Goal: Task Accomplishment & Management: Manage account settings

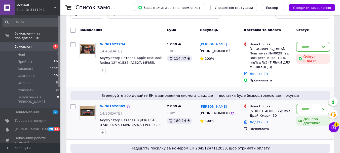
scroll to position [25, 0]
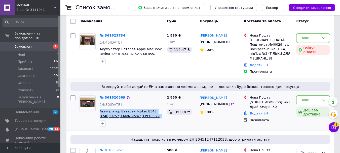
drag, startPoint x: 114, startPoint y: 108, endPoint x: 100, endPoint y: 107, distance: 13.9
click at [100, 109] on span "Акумулятор Батарея Fujitsu E548, U748, U757, FMVNBP247, FPCBP529, FPB0338S, 349…" at bounding box center [131, 113] width 63 height 9
click at [302, 97] on div "Нове" at bounding box center [310, 99] width 19 height 5
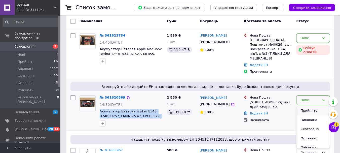
click at [306, 106] on li "Прийнято" at bounding box center [313, 110] width 33 height 9
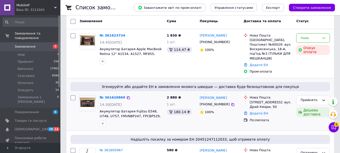
click at [143, 120] on div at bounding box center [131, 123] width 65 height 8
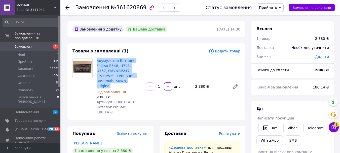
drag, startPoint x: 115, startPoint y: 81, endPoint x: 96, endPoint y: 60, distance: 27.4
click at [96, 60] on div "Акумулятор Батарея Fujitsu E548, U748, U757, FMVNBP247, FPCBP529, FPB0338S, 349…" at bounding box center [119, 86] width 49 height 58
copy link "Акумулятор Батарея Fujitsu E548, U748, U757, FMVNBP247, FPCBP529, FPB0338S, 349…"
click at [293, 127] on link "Viber" at bounding box center [292, 128] width 18 height 11
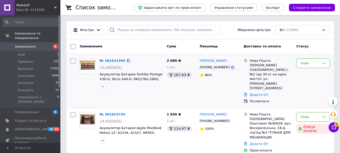
click at [153, 69] on div "15:26[DATE]" at bounding box center [131, 67] width 63 height 5
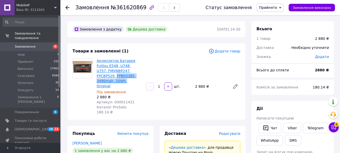
drag, startPoint x: 140, startPoint y: 76, endPoint x: 97, endPoint y: 77, distance: 42.6
click at [97, 77] on span "Акумулятор Батарея Fujitsu E548, U748, U757, FMVNBP247, FPCBP529, FPB0338S, 349…" at bounding box center [119, 73] width 45 height 30
copy link "FPB0338S, 3490mah, 50Wh,"
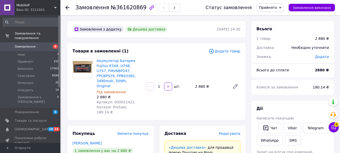
click at [231, 131] on span "Редагувати" at bounding box center [229, 133] width 21 height 4
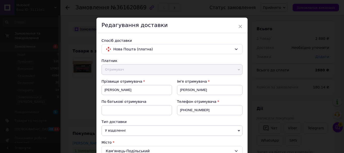
scroll to position [176, 0]
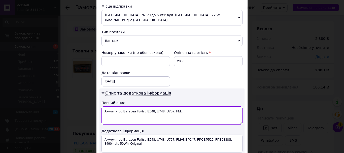
click at [114, 106] on textarea "Акумулятор Батарея Fujitsu E548, U748, U757, FM..." at bounding box center [171, 115] width 141 height 18
drag, startPoint x: 128, startPoint y: 106, endPoint x: 184, endPoint y: 106, distance: 55.1
click at [184, 106] on textarea "Батарея Fujitsu E548, U748, U757, FM..." at bounding box center [171, 115] width 141 height 18
paste textarea "FPB0338S, 3490mah, 50Wh,"
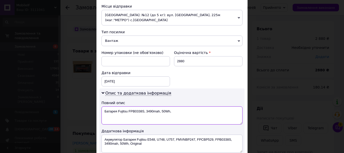
drag, startPoint x: 153, startPoint y: 107, endPoint x: 195, endPoint y: 106, distance: 42.5
click at [196, 106] on textarea "Батарея Fujitsu FPB0338S, 3490mah, 50Wh," at bounding box center [171, 115] width 141 height 18
type textarea "Батарея Fujitsu FPB0338S"
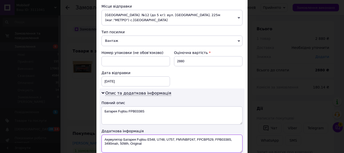
click at [176, 134] on textarea "Акумулятор Батарея Fujitsu E548, U748, U757, FMVNBP247, FPCBP529, FPB0338S, 349…" at bounding box center [171, 143] width 141 height 18
paste textarea "атарея Fujitsu FPB0338S"
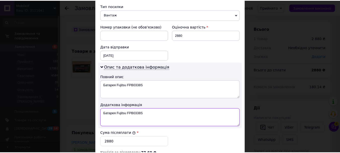
scroll to position [277, 0]
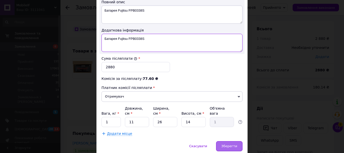
type textarea "Батарея Fujitsu FPB0338S"
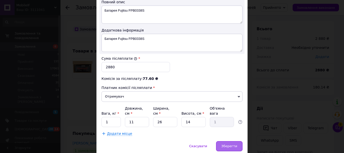
click at [232, 144] on span "Зберегти" at bounding box center [229, 146] width 16 height 4
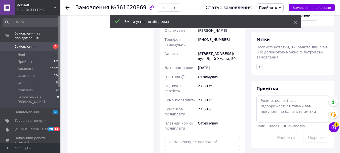
scroll to position [227, 0]
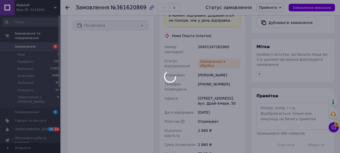
scroll to position [151, 0]
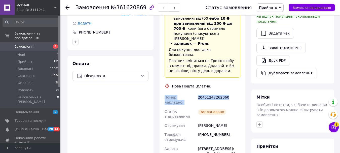
drag, startPoint x: 227, startPoint y: 77, endPoint x: 163, endPoint y: 76, distance: 64.2
click at [163, 76] on div "Доставка Редагувати «Дешева доставка»   для продавця Новою Поштою на Prom. Дост…" at bounding box center [203, 111] width 86 height 272
copy div "Номер накладної 20451247262060"
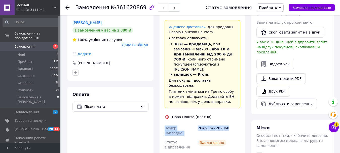
scroll to position [76, 0]
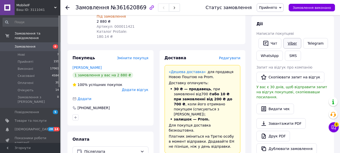
click at [286, 42] on link "Viber" at bounding box center [292, 43] width 18 height 11
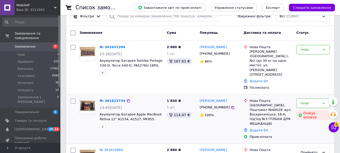
scroll to position [25, 0]
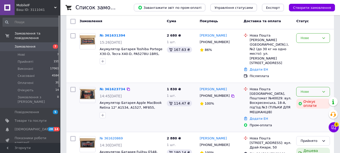
click at [323, 90] on icon at bounding box center [324, 92] width 4 height 4
click at [313, 97] on li "Прийнято" at bounding box center [313, 101] width 33 height 9
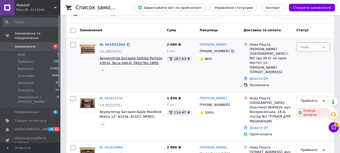
scroll to position [0, 0]
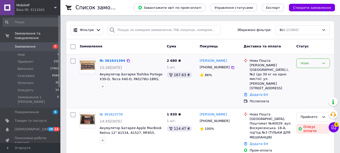
drag, startPoint x: 315, startPoint y: 60, endPoint x: 313, endPoint y: 64, distance: 3.8
click at [315, 61] on div "Нове" at bounding box center [310, 63] width 19 height 5
click at [311, 73] on li "Прийнято" at bounding box center [313, 73] width 33 height 9
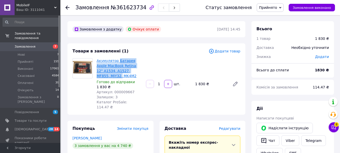
drag, startPoint x: 132, startPoint y: 71, endPoint x: 118, endPoint y: 59, distance: 18.4
click at [118, 59] on span "Акумулятор Батарея Apple MacBook Retina 12" A1534, A1527, MF855, MJY32, MK4M2" at bounding box center [119, 68] width 45 height 20
copy link "Батарея Apple MacBook Retina 12" A1534, A1527, MF855, MJY32,"
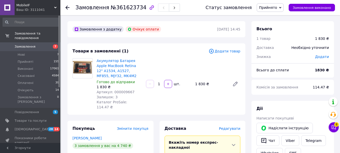
click at [226, 126] on span "Редагувати" at bounding box center [229, 128] width 21 height 4
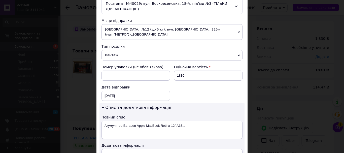
scroll to position [176, 0]
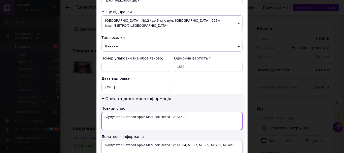
click at [108, 112] on textarea "Акумулятор Батарея Apple MacBook Retina 12" A15..." at bounding box center [171, 121] width 141 height 18
click at [174, 115] on textarea "Батарея Apple MacBook Retina 12" A15..." at bounding box center [171, 121] width 141 height 18
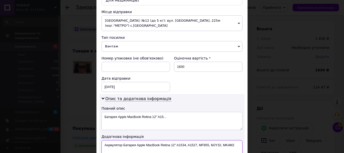
drag, startPoint x: 176, startPoint y: 140, endPoint x: 185, endPoint y: 140, distance: 8.6
click at [185, 140] on textarea "Акумулятор Батарея Apple MacBook Retina 12" A1534, A1527, MF855, MJY32, MK4M2" at bounding box center [171, 149] width 141 height 18
click at [184, 146] on textarea "Акумулятор Батарея Apple MacBook Retina 12" A1534, A1527, MF855, MJY32, MK4M2" at bounding box center [171, 149] width 141 height 18
drag, startPoint x: 176, startPoint y: 140, endPoint x: 196, endPoint y: 139, distance: 19.9
click at [196, 140] on textarea "Акумулятор Батарея Apple MacBook Retina 12" A1534, A1527, MF855, MJY32, MK4M2" at bounding box center [171, 149] width 141 height 18
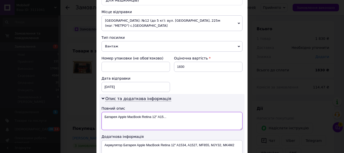
drag, startPoint x: 142, startPoint y: 113, endPoint x: 173, endPoint y: 112, distance: 31.5
click at [173, 112] on textarea "Батарея Apple MacBook Retina 12" A15..." at bounding box center [171, 121] width 141 height 18
paste textarea "A1534, A1527"
type textarea "Батарея Apple MacBook A1534, A1527"
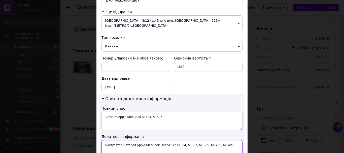
click at [180, 144] on textarea "Акумулятор Батарея Apple MacBook Retina 12" A1534, A1527, MF855, MJY32, MK4M2" at bounding box center [171, 149] width 141 height 18
paste textarea "атарея Apple MacBook A1534, A1527"
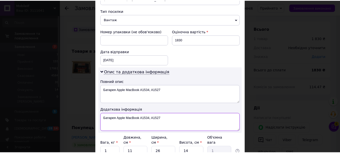
scroll to position [243, 0]
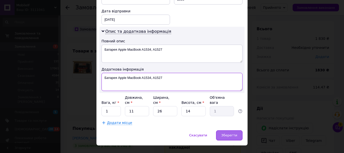
type textarea "Батарея Apple MacBook A1534, A1527"
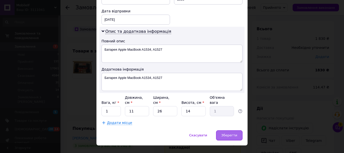
click at [236, 130] on div "Зберегти" at bounding box center [229, 135] width 26 height 10
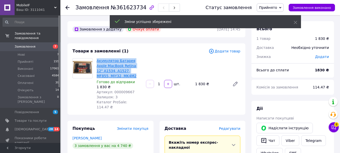
drag, startPoint x: 112, startPoint y: 77, endPoint x: 97, endPoint y: 60, distance: 22.5
click at [97, 60] on span "Акумулятор Батарея Apple MacBook Retina 12" A1534, A1527, MF855, MJY32, MK4M2" at bounding box center [119, 68] width 45 height 20
copy link "Акумулятор Батарея Apple MacBook Retina 12" A1534, A1527, MF855, MJY32, MK4M2"
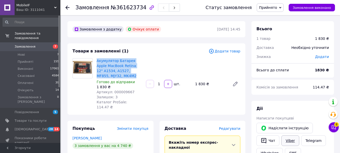
click at [286, 140] on link "Viber" at bounding box center [290, 140] width 18 height 11
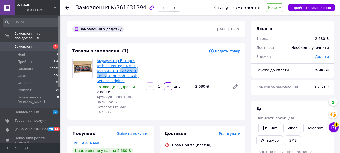
drag, startPoint x: 145, startPoint y: 70, endPoint x: 118, endPoint y: 69, distance: 27.5
click at [118, 69] on div "Акумулятор Батарея Toshiba Portege X30-D, Tecra X40-D, PA5278U-1BRS, 4080mah, 4…" at bounding box center [169, 86] width 148 height 58
copy link "PA5278U-1BRS,"
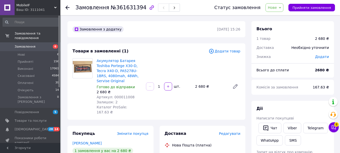
click at [229, 131] on div "Редагувати" at bounding box center [229, 133] width 21 height 5
click at [229, 131] on span "Редагувати" at bounding box center [229, 133] width 21 height 4
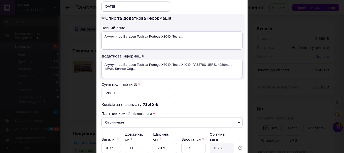
scroll to position [227, 0]
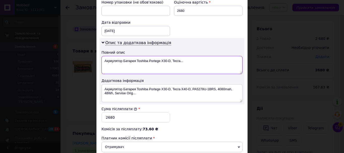
click at [113, 56] on textarea "Акумулятор Батарея Toshiba Portege X30-D, Tecra..." at bounding box center [171, 65] width 141 height 18
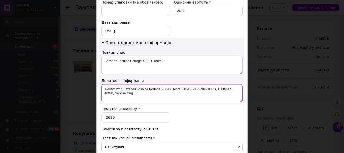
drag, startPoint x: 191, startPoint y: 85, endPoint x: 214, endPoint y: 84, distance: 22.9
click at [214, 84] on textarea "Акумулятор Батарея Toshiba Portege X30-D, Tecra X40-D, PA5278U-1BRS, 4080mah, 4…" at bounding box center [171, 93] width 141 height 18
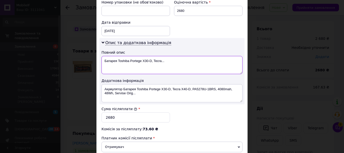
drag, startPoint x: 129, startPoint y: 55, endPoint x: 177, endPoint y: 55, distance: 48.3
click at [177, 56] on textarea "Батарея Toshiba Portege X30-D, Tecra..." at bounding box center [171, 65] width 141 height 18
paste textarea "PA5278U-1BRS"
type textarea "Батарея Toshiba PA5278U-1BRS"
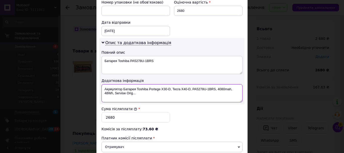
click at [168, 88] on textarea "Акумулятор Батарея Toshiba Portege X30-D, Tecra X40-D, PA5278U-1BRS, 4080mah, 4…" at bounding box center [171, 93] width 141 height 18
paste textarea "атарея Toshiba PA5278U-1BRS"
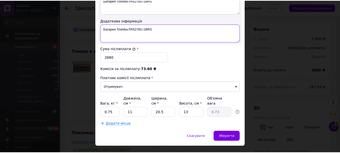
scroll to position [288, 0]
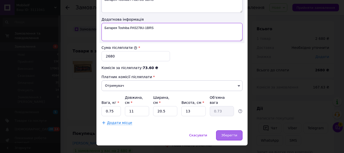
type textarea "Батарея Toshiba PA5278U-1BRS"
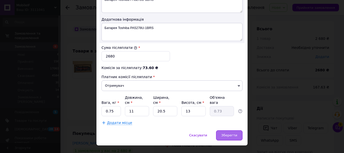
click at [236, 130] on div "Зберегти" at bounding box center [229, 135] width 26 height 10
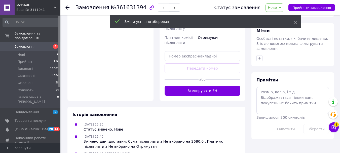
scroll to position [227, 0]
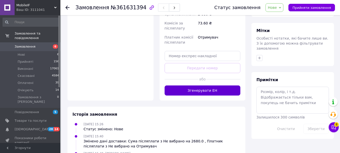
click at [198, 85] on button "Згенерувати ЕН" at bounding box center [203, 90] width 76 height 10
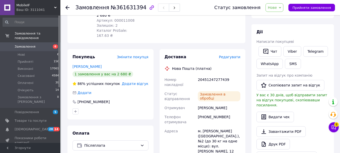
scroll to position [25, 0]
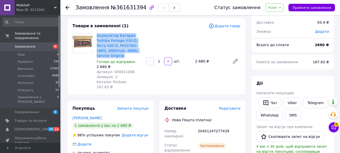
drag, startPoint x: 109, startPoint y: 52, endPoint x: 96, endPoint y: 34, distance: 22.2
click at [96, 34] on div "Акумулятор Батарея Toshiba Portege X30-D, Tecra X40-D, PA5278U-1BRS, 4080mah, 4…" at bounding box center [119, 61] width 49 height 58
copy link "Акумулятор Батарея Toshiba Portege X30-D, Tecra X40-D, PA5278U-1BRS, 4080mah, 4…"
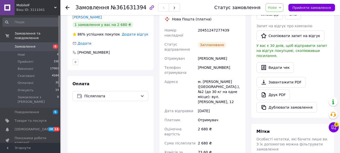
scroll to position [76, 0]
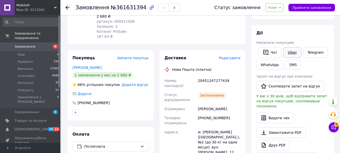
click at [291, 52] on link "Viber" at bounding box center [292, 52] width 18 height 11
drag, startPoint x: 188, startPoint y: 76, endPoint x: 164, endPoint y: 75, distance: 23.4
copy div "Номер накладної 20451247277439"
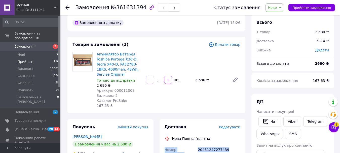
scroll to position [0, 0]
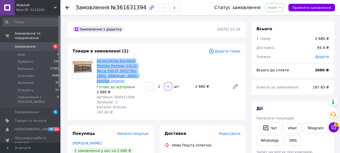
drag, startPoint x: 137, startPoint y: 75, endPoint x: 97, endPoint y: 58, distance: 44.1
click at [97, 58] on span "Акумулятор Батарея Toshiba Portege X30-D, Tecra X40-D, PA5278U-1BRS, 4080mah, 4…" at bounding box center [119, 70] width 45 height 25
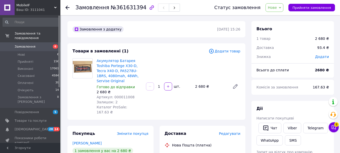
click at [115, 82] on span "Акумулятор Батарея Toshiba Portege X30-D, Tecra X40-D, PA5278U-1BRS, 4080mah, 4…" at bounding box center [119, 70] width 45 height 25
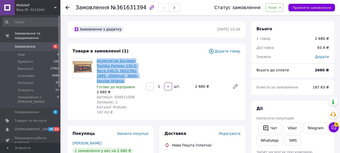
drag, startPoint x: 109, startPoint y: 79, endPoint x: 98, endPoint y: 58, distance: 24.0
click at [98, 58] on span "Акумулятор Батарея Toshiba Portege X30-D, Tecra X40-D, PA5278U-1BRS, 4080mah, 4…" at bounding box center [119, 70] width 45 height 25
click at [113, 82] on span "Акумулятор Батарея Toshiba Portege X30-D, Tecra X40-D, PA5278U-1BRS, 4080mah, 4…" at bounding box center [119, 70] width 45 height 25
drag, startPoint x: 113, startPoint y: 81, endPoint x: 98, endPoint y: 61, distance: 24.7
click at [97, 59] on span "Акумулятор Батарея Toshiba Portege X30-D, Tecra X40-D, PA5278U-1BRS, 4080mah, 4…" at bounding box center [119, 70] width 45 height 25
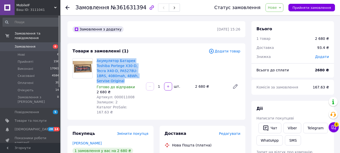
click at [114, 81] on span "Акумулятор Батарея Toshiba Portege X30-D, Tecra X40-D, PA5278U-1BRS, 4080mah, 4…" at bounding box center [119, 70] width 45 height 25
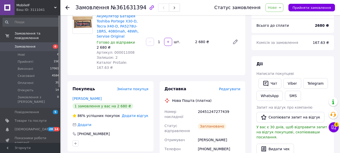
scroll to position [25, 0]
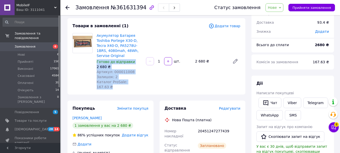
drag, startPoint x: 140, startPoint y: 83, endPoint x: 96, endPoint y: 59, distance: 50.0
click at [96, 59] on div "Акумулятор Батарея Toshiba Portege X30-D, Tecra X40-D, PA5278U-1BRS, 4080mah, 4…" at bounding box center [119, 61] width 49 height 58
drag, startPoint x: 154, startPoint y: 79, endPoint x: 145, endPoint y: 82, distance: 9.9
click at [154, 79] on div "Акумулятор Батарея Toshiba Portege X30-D, Tecra X40-D, PA5278U-1BRS, 4080mah, 4…" at bounding box center [169, 61] width 148 height 58
click at [148, 80] on div "Акумулятор Батарея Toshiba Portege X30-D, Tecra X40-D, PA5278U-1BRS, 4080mah, 4…" at bounding box center [169, 61] width 148 height 58
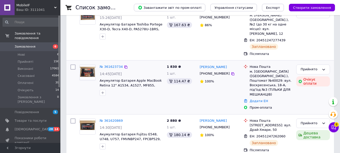
scroll to position [50, 0]
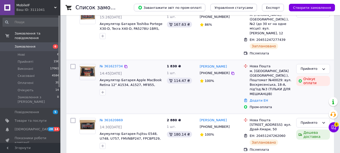
drag, startPoint x: 132, startPoint y: 90, endPoint x: 120, endPoint y: 90, distance: 12.1
click at [131, 90] on div at bounding box center [131, 92] width 65 height 8
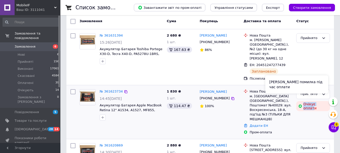
drag, startPoint x: 304, startPoint y: 100, endPoint x: 325, endPoint y: 99, distance: 21.2
click at [325, 101] on div "Очікує оплати" at bounding box center [313, 106] width 34 height 10
click at [319, 106] on div "Прийнято Очікує оплати" at bounding box center [313, 111] width 38 height 49
drag, startPoint x: 304, startPoint y: 99, endPoint x: 326, endPoint y: 99, distance: 21.9
click at [326, 101] on div "Очікує оплати" at bounding box center [313, 106] width 34 height 10
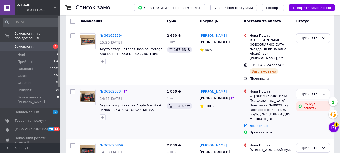
click at [313, 108] on div "Прийнято Очікує оплати" at bounding box center [313, 111] width 38 height 49
click at [298, 113] on div "Прийнято Очікує оплати" at bounding box center [313, 111] width 38 height 49
click at [293, 111] on div "Нова Пошта м. Київ (Київська обл.), Поштомат №40029: вул. Воскресенська, 18-A, …" at bounding box center [271, 105] width 45 height 32
click at [158, 113] on div at bounding box center [131, 117] width 65 height 8
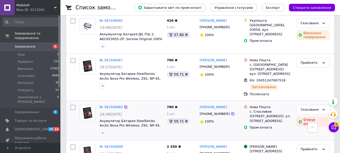
scroll to position [755, 0]
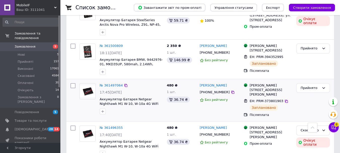
click at [32, 87] on li "Очікують 14" at bounding box center [31, 90] width 62 height 7
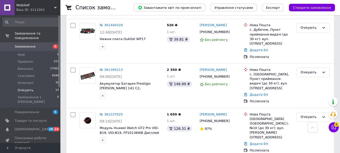
scroll to position [50, 0]
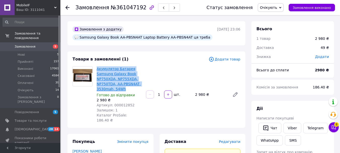
drag, startPoint x: 128, startPoint y: 89, endPoint x: 97, endPoint y: 67, distance: 37.7
click at [97, 67] on span "Акумулятор Батарея Samsung Galaxy Book NP750XDA, NP755XDA, NP750TDA, AA-PBSN4AT…" at bounding box center [119, 78] width 45 height 25
click at [130, 90] on span "Акумулятор Батарея Samsung Galaxy Book NP750XDA, NP755XDA, NP750TDA, AA-PBSN4AT…" at bounding box center [119, 78] width 45 height 25
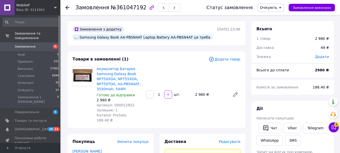
click at [273, 10] on span "Очікують" at bounding box center [271, 7] width 26 height 9
click at [276, 34] on li "Скасовано" at bounding box center [270, 33] width 25 height 8
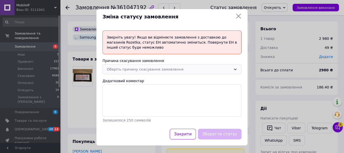
click at [193, 70] on div "Оберіть причину скасування замовлення" at bounding box center [169, 69] width 124 height 6
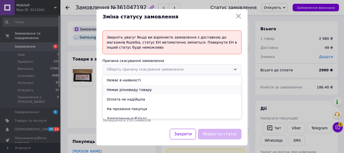
scroll to position [24, 0]
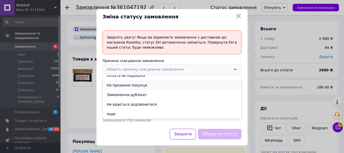
click at [141, 86] on li "На прохання покупця" at bounding box center [172, 85] width 138 height 10
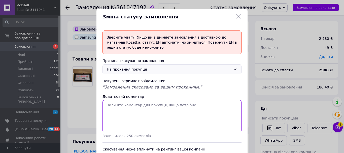
click at [127, 116] on textarea "Додатковий коментар" at bounding box center [171, 116] width 139 height 32
type textarea "і"
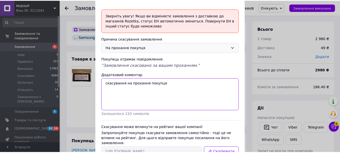
scroll to position [53, 0]
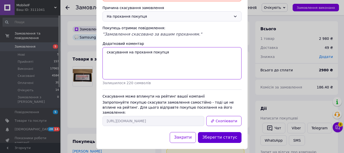
type textarea "скасування на прохання покупця"
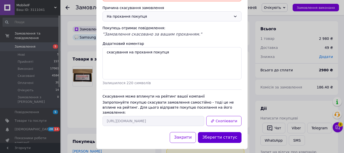
click at [227, 132] on button "Зберегти статус" at bounding box center [220, 137] width 44 height 11
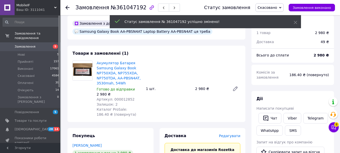
scroll to position [0, 0]
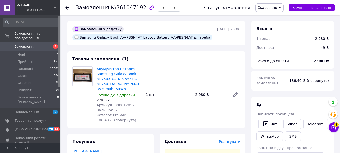
click at [28, 44] on span "Замовлення" at bounding box center [25, 46] width 21 height 5
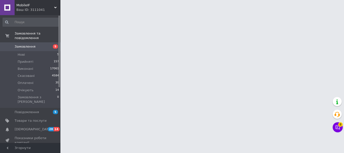
click at [22, 44] on span "Замовлення" at bounding box center [25, 46] width 21 height 5
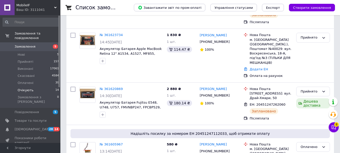
scroll to position [101, 0]
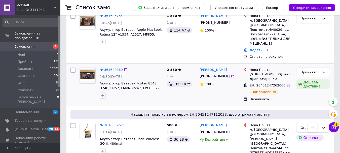
drag, startPoint x: 28, startPoint y: 87, endPoint x: 109, endPoint y: 83, distance: 80.4
click at [28, 88] on span "Очікують" at bounding box center [26, 90] width 16 height 5
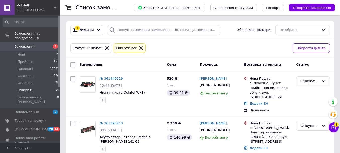
click at [105, 49] on icon at bounding box center [107, 48] width 5 height 5
click at [139, 50] on icon at bounding box center [141, 48] width 5 height 5
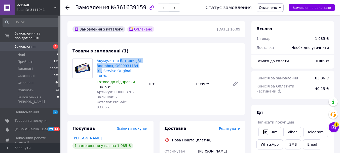
drag, startPoint x: 140, startPoint y: 66, endPoint x: 117, endPoint y: 57, distance: 24.2
click at [117, 57] on div "Акумулятор Батарея JBL Boombox, GSP0931134 01, Servise Original 100% Готово до …" at bounding box center [119, 83] width 49 height 53
copy link "Батарея JBL Boombox, GSP0931134 01,"
click at [233, 126] on span "Редагувати" at bounding box center [229, 128] width 21 height 4
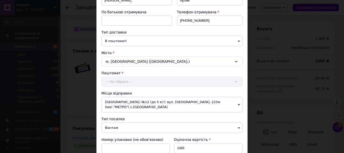
scroll to position [151, 0]
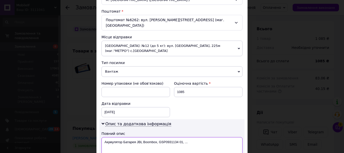
click at [145, 137] on textarea "Акумулятор Батарея JBL Boombox, GSP0931134 01, ..." at bounding box center [171, 146] width 141 height 18
paste textarea "атарея JBL Boombox, GSP0931134 01,"
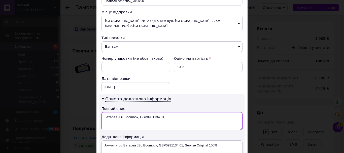
scroll to position [201, 0]
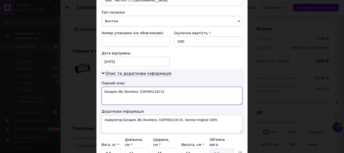
type textarea "Батарея JBL Boombox, GSP0931134 01"
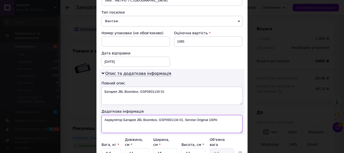
click at [182, 115] on textarea "Акумулятор Батарея JBL Boombox, GSP0931134 01, Servise Original 100%" at bounding box center [171, 124] width 141 height 18
paste textarea "атарея JBL Boombox, GSP0931134 01"
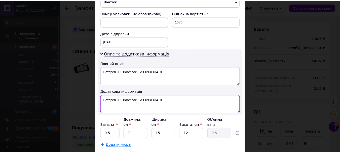
scroll to position [238, 0]
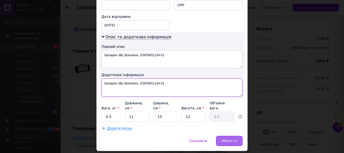
type textarea "Батарея JBL Boombox, GSP0931134 01"
click at [228, 139] on span "Зберегти" at bounding box center [229, 141] width 16 height 4
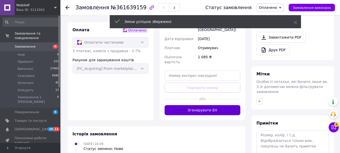
click at [207, 105] on button "Згенерувати ЕН" at bounding box center [203, 110] width 76 height 10
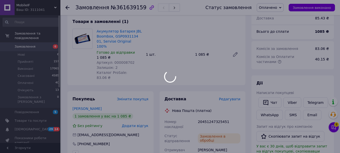
scroll to position [0, 0]
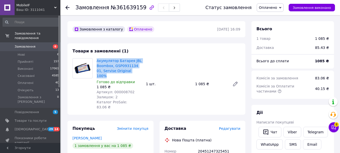
drag, startPoint x: 132, startPoint y: 71, endPoint x: 96, endPoint y: 59, distance: 37.6
click at [96, 59] on div "Акумулятор Батарея JBL Boombox, GSP0931134 01, Servise Original 100% Готово до …" at bounding box center [119, 83] width 49 height 53
copy link "Акумулятор Батарея JBL Boombox, GSP0931134 01, Servise Original 100%"
click at [294, 133] on link "Viber" at bounding box center [292, 132] width 18 height 11
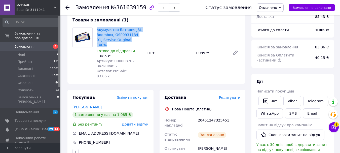
scroll to position [76, 0]
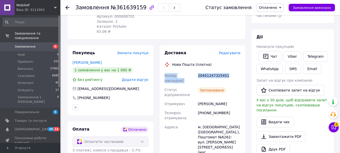
drag, startPoint x: 227, startPoint y: 65, endPoint x: 164, endPoint y: 60, distance: 62.9
click at [164, 60] on div "Доставка Редагувати Нова Пошта (платна) Номер накладної 20451247325451 Статус в…" at bounding box center [203, 136] width 86 height 182
copy div "Номер накладної 20451247325451"
click at [272, 57] on button "Чат" at bounding box center [270, 56] width 23 height 11
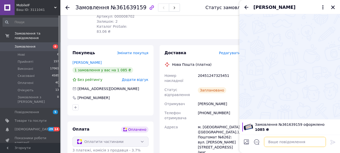
click at [282, 142] on textarea at bounding box center [295, 142] width 62 height 10
paste textarea "Номер накладної 20451247325451"
type textarea "Номер накладної 20451247325451"
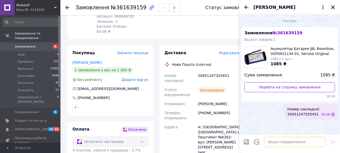
type textarea "і"
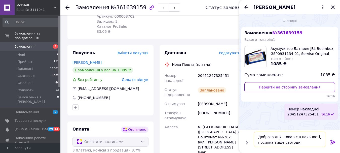
type textarea "Доброго дня, товар є в наявності, посилка виїде сьогодні"
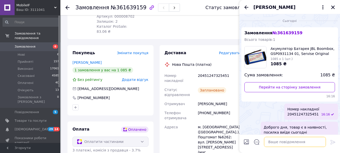
scroll to position [11, 0]
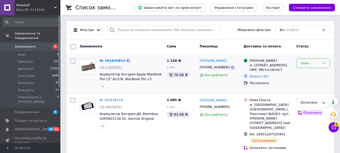
click at [306, 65] on div "Нове" at bounding box center [310, 63] width 19 height 5
click at [309, 72] on li "Прийнято" at bounding box center [313, 73] width 33 height 9
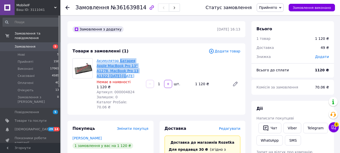
drag, startPoint x: 122, startPoint y: 76, endPoint x: 117, endPoint y: 61, distance: 16.2
click at [117, 61] on span "Акумулятор Батарея Apple MacBook Pro 13" A1278, MacBook Pro 13 A1322 [DATE]-[DA…" at bounding box center [119, 68] width 45 height 20
copy link "Батарея Apple MacBook Pro 13" A1278, MacBook Pro 13 A1322 [DATE]-[DATE]"
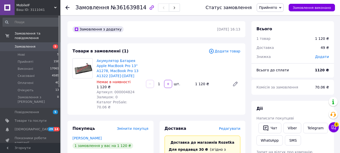
click at [228, 126] on span "Редагувати" at bounding box center [229, 128] width 21 height 4
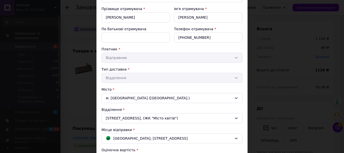
scroll to position [126, 0]
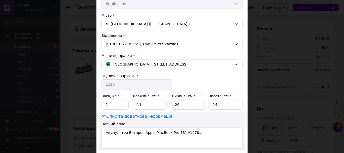
click at [109, 115] on span "Опис та додаткова інформація" at bounding box center [139, 116] width 66 height 5
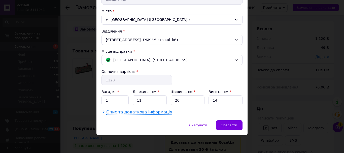
click at [113, 112] on span "Опис та додаткова інформація" at bounding box center [139, 112] width 66 height 5
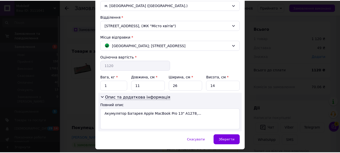
scroll to position [159, 0]
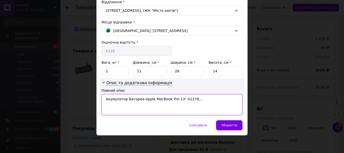
drag, startPoint x: 187, startPoint y: 99, endPoint x: 204, endPoint y: 99, distance: 17.4
click at [204, 99] on textarea "Акумулятор Батарея Apple MacBook Pro 13" A1278,..." at bounding box center [171, 104] width 141 height 21
click at [131, 99] on textarea "Акумулятор Батарея Apple MacBook Pro 13" A1278" at bounding box center [171, 104] width 141 height 21
click at [115, 99] on textarea "Акумулятор Батарея Apple MacBook Pro 13" A1278" at bounding box center [171, 104] width 141 height 21
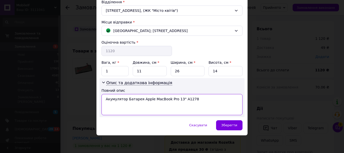
click at [115, 99] on textarea "Акумулятор Батарея Apple MacBook Pro 13" A1278" at bounding box center [171, 104] width 141 height 21
click at [169, 101] on textarea "Батарея Apple MacBook Pro 13" A1278" at bounding box center [171, 104] width 141 height 21
type textarea "Батарея Apple MacBook Pro 13" A1278, A1322"
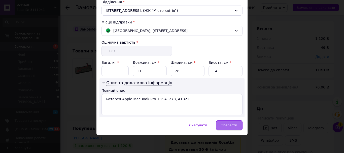
click at [233, 123] on div "Зберегти" at bounding box center [229, 125] width 26 height 10
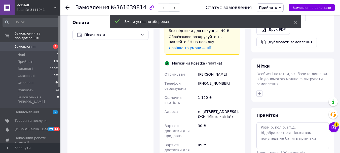
scroll to position [227, 0]
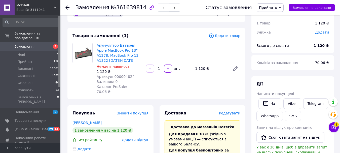
scroll to position [0, 0]
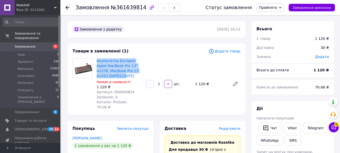
drag, startPoint x: 115, startPoint y: 76, endPoint x: 96, endPoint y: 61, distance: 23.9
click at [96, 61] on div "Акумулятор Батарея Apple MacBook Pro 13" A1278, MacBook Pro 13 A1322 2009-2012 …" at bounding box center [119, 83] width 49 height 53
copy link "Акумулятор Батарея Apple MacBook Pro 13" A1278, MacBook Pro 13 A1322 [DATE]-[DA…"
click at [288, 128] on link "Viber" at bounding box center [292, 128] width 18 height 11
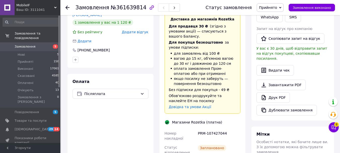
scroll to position [151, 0]
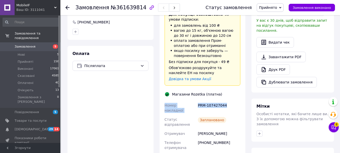
drag, startPoint x: 226, startPoint y: 94, endPoint x: 164, endPoint y: 94, distance: 61.7
copy div "Номер накладної PRM-107427044"
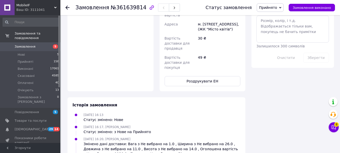
scroll to position [299, 0]
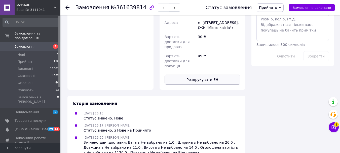
click at [192, 75] on button "Роздрукувати ЕН" at bounding box center [203, 80] width 76 height 10
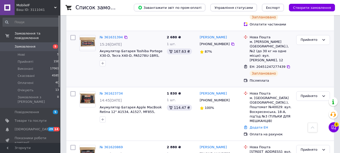
scroll to position [126, 0]
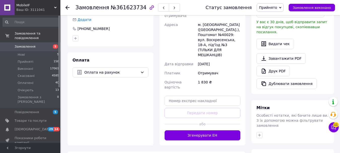
scroll to position [151, 0]
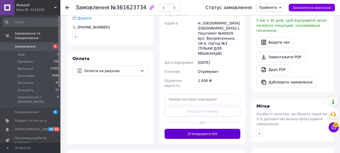
click at [202, 129] on button "Згенерувати ЕН" at bounding box center [203, 134] width 76 height 10
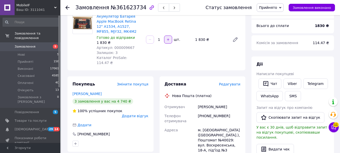
scroll to position [0, 0]
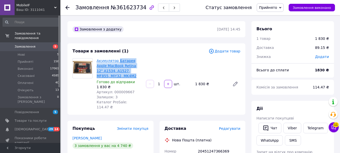
drag, startPoint x: 114, startPoint y: 76, endPoint x: 116, endPoint y: 62, distance: 14.0
click at [116, 62] on span "Акумулятор Батарея Apple MacBook Retina 12" A1534, A1527, MF855, MJY32, MK4M2" at bounding box center [119, 68] width 45 height 20
click at [132, 78] on span "Акумулятор Батарея Apple MacBook Retina 12" A1534, A1527, MF855, MJY32, MK4M2" at bounding box center [119, 68] width 45 height 20
drag, startPoint x: 115, startPoint y: 77, endPoint x: 97, endPoint y: 58, distance: 25.7
click at [97, 58] on span "Акумулятор Батарея Apple MacBook Retina 12" A1534, A1527, MF855, MJY32, MK4M2" at bounding box center [119, 68] width 45 height 20
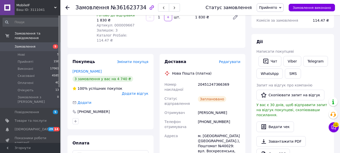
scroll to position [76, 0]
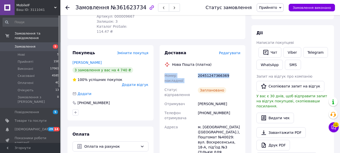
drag, startPoint x: 213, startPoint y: 68, endPoint x: 165, endPoint y: 68, distance: 48.6
click at [165, 71] on div "Номер накладної 20451247366369 Статус відправлення Заплановано Отримувач Михайл…" at bounding box center [203, 139] width 78 height 137
copy div "Номер накладної 20451247366369"
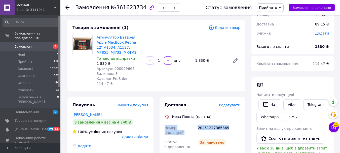
scroll to position [0, 0]
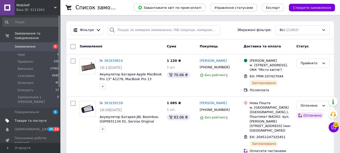
click at [30, 118] on span "Товари та послуги" at bounding box center [31, 120] width 32 height 5
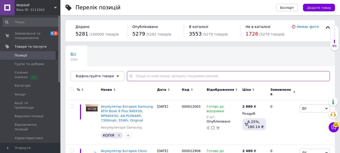
click at [147, 76] on input "text" at bounding box center [228, 76] width 203 height 10
paste input "AA-PLVN4AR"
type input "AA-PLVN4AR"
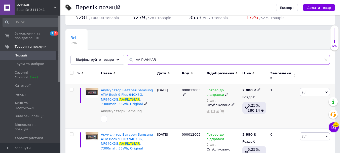
scroll to position [25, 0]
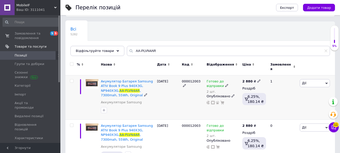
click at [257, 75] on div "2 880 ₴ Роздріб 6.25%, 180.14 ₴" at bounding box center [254, 97] width 26 height 44
click at [258, 79] on icon at bounding box center [259, 80] width 3 height 3
click at [269, 73] on input "2880" at bounding box center [282, 75] width 38 height 10
type input "2980"
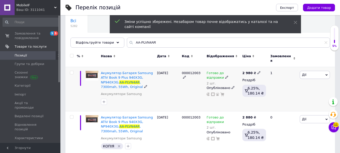
scroll to position [29, 0]
